Goal: Browse casually: Explore the website without a specific task or goal

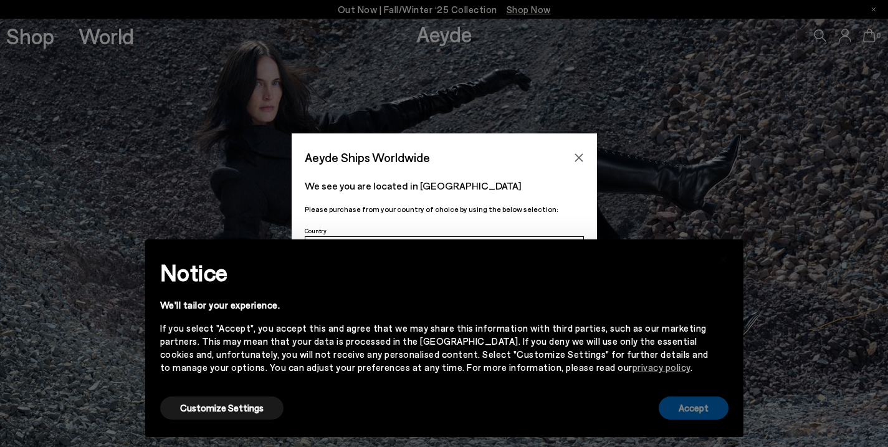
click at [689, 400] on button "Accept" at bounding box center [694, 407] width 70 height 23
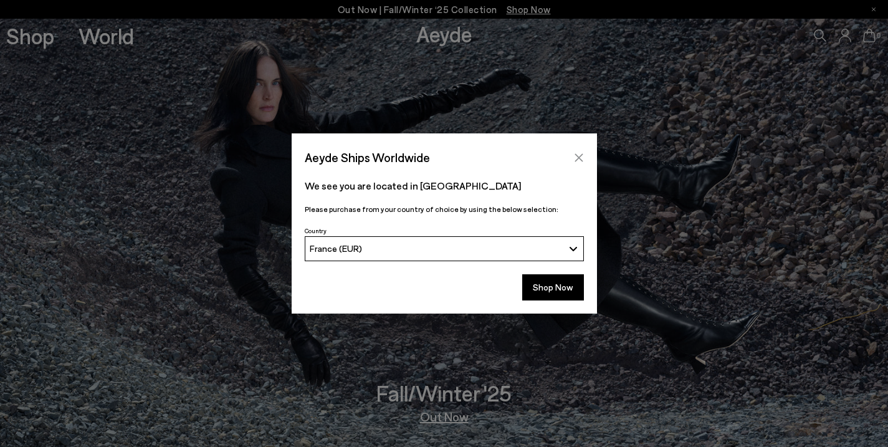
click at [577, 160] on icon "Close" at bounding box center [579, 158] width 10 height 10
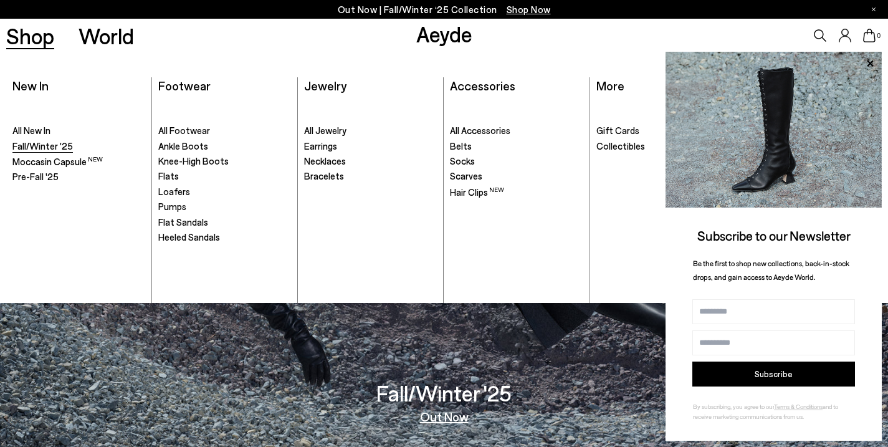
click at [35, 143] on span "Fall/Winter '25" at bounding box center [42, 145] width 60 height 11
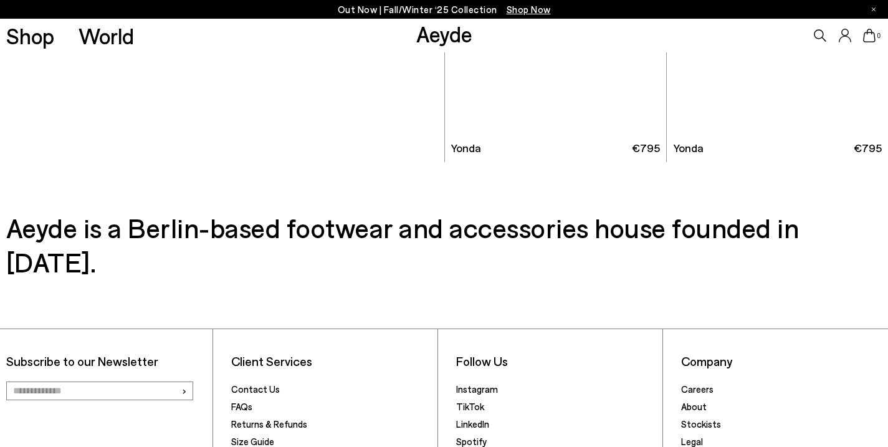
scroll to position [6231, 0]
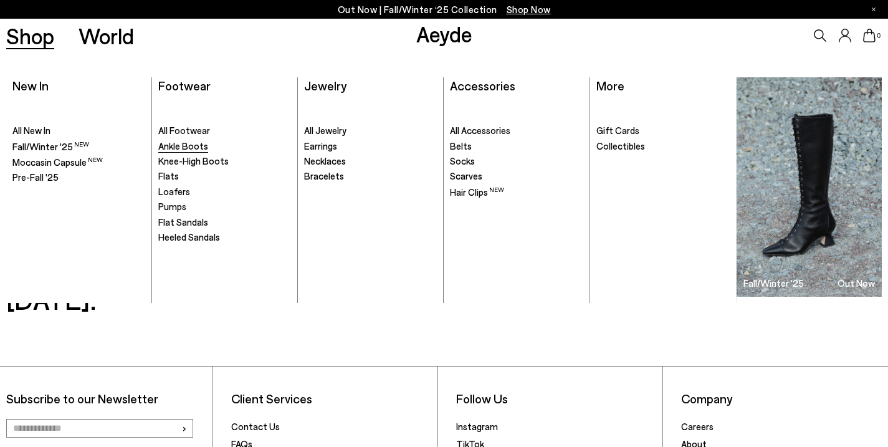
click at [188, 150] on span "Ankle Boots" at bounding box center [183, 145] width 50 height 11
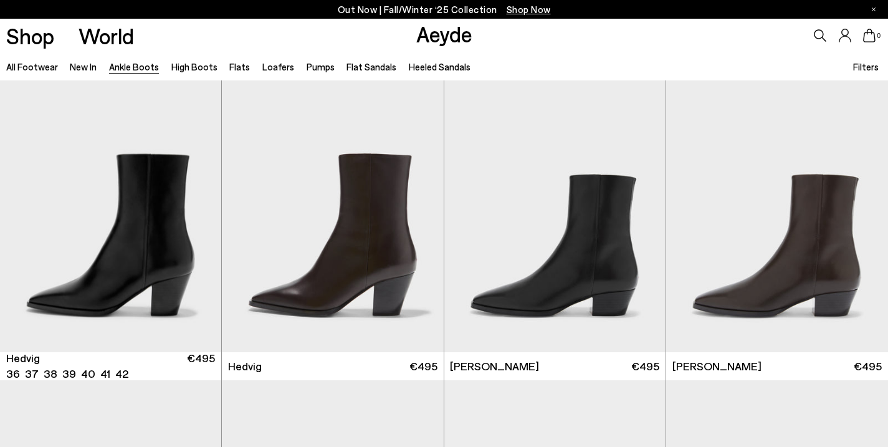
scroll to position [328, 0]
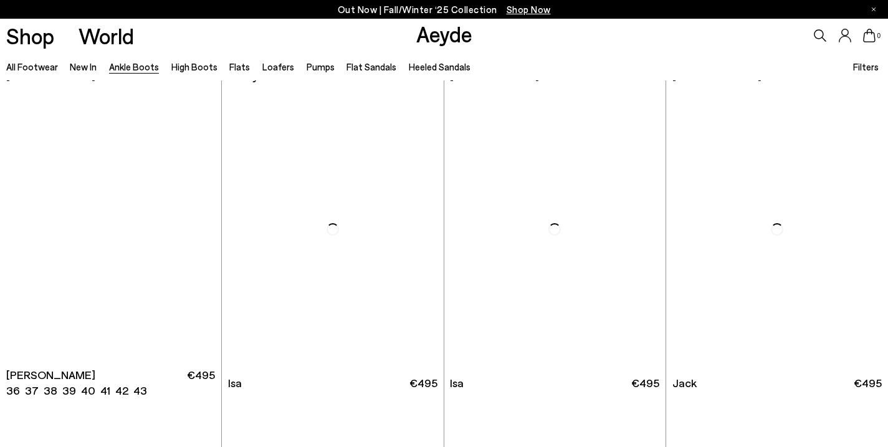
scroll to position [4307, 0]
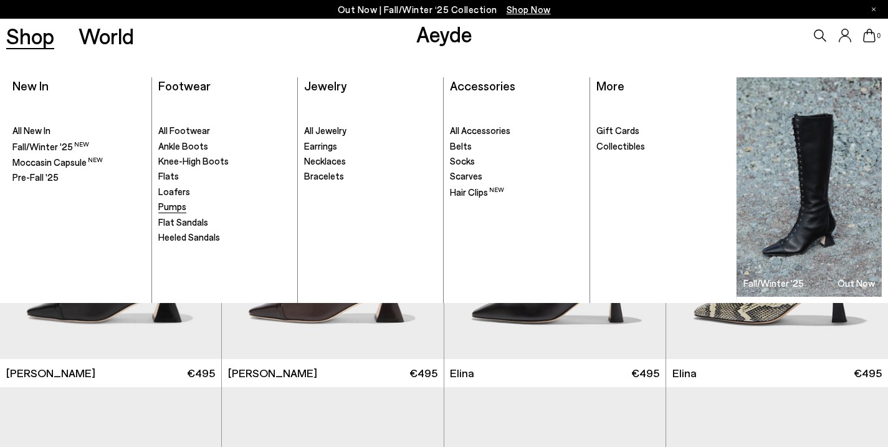
click at [171, 207] on span "Pumps" at bounding box center [172, 206] width 28 height 11
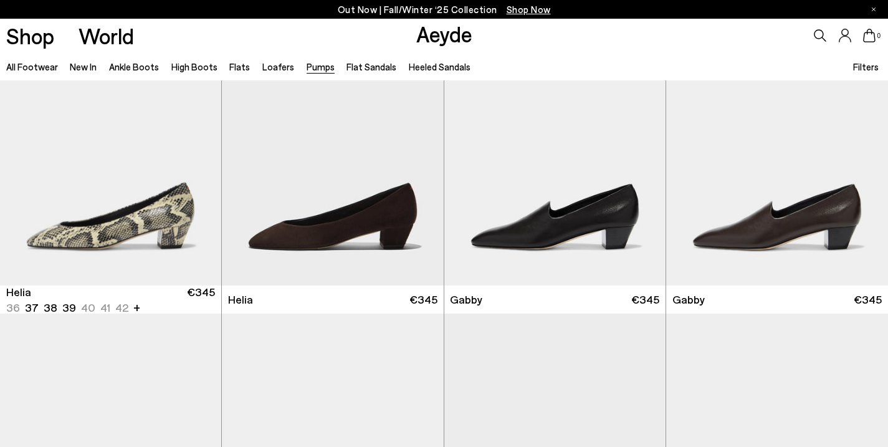
scroll to position [993, 0]
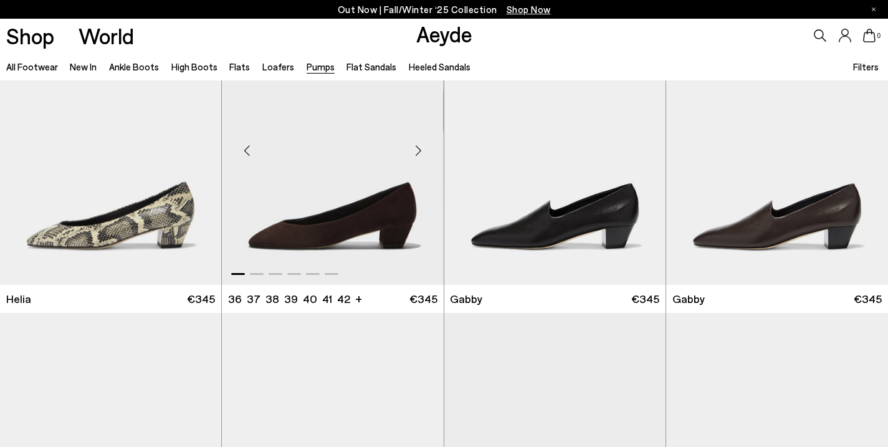
click at [256, 275] on div at bounding box center [332, 271] width 221 height 15
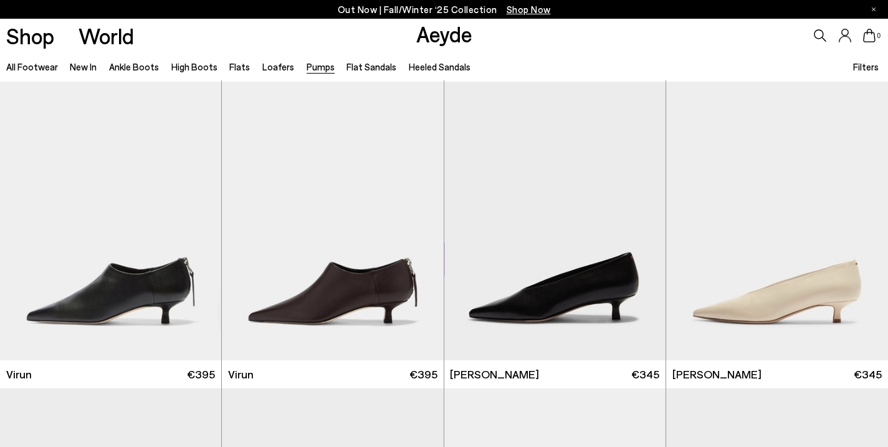
scroll to position [1235, 0]
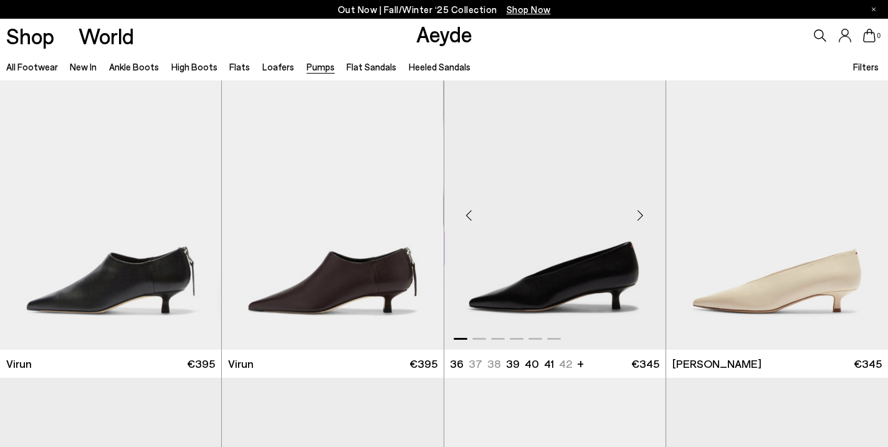
click at [561, 305] on img "1 / 6" at bounding box center [554, 210] width 221 height 279
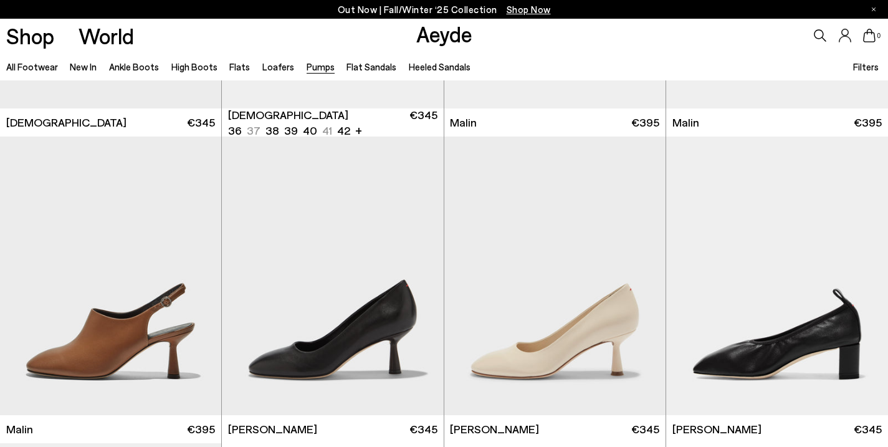
scroll to position [2096, 0]
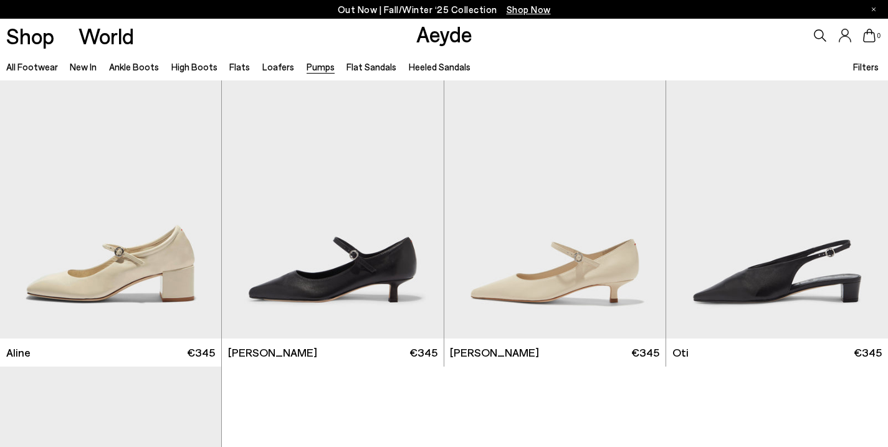
scroll to position [5356, 0]
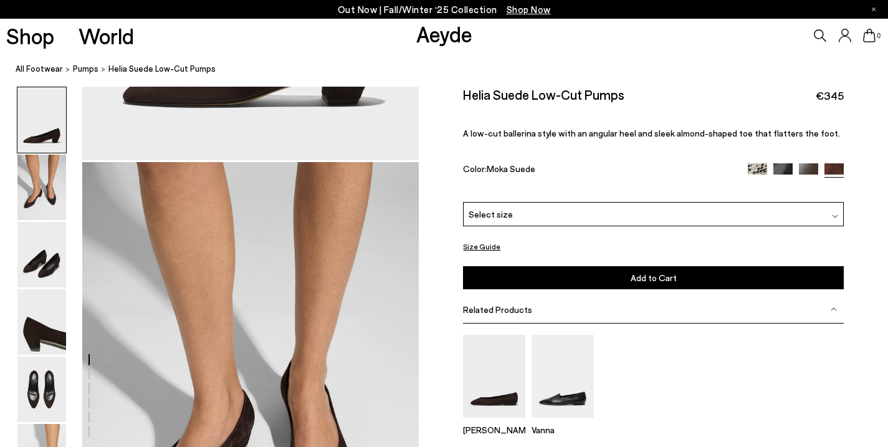
scroll to position [375, 0]
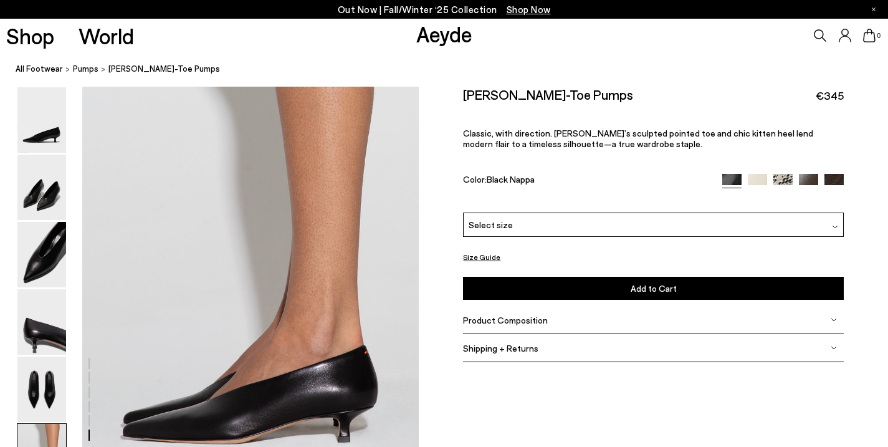
scroll to position [2280, 0]
